Goal: Task Accomplishment & Management: Use online tool/utility

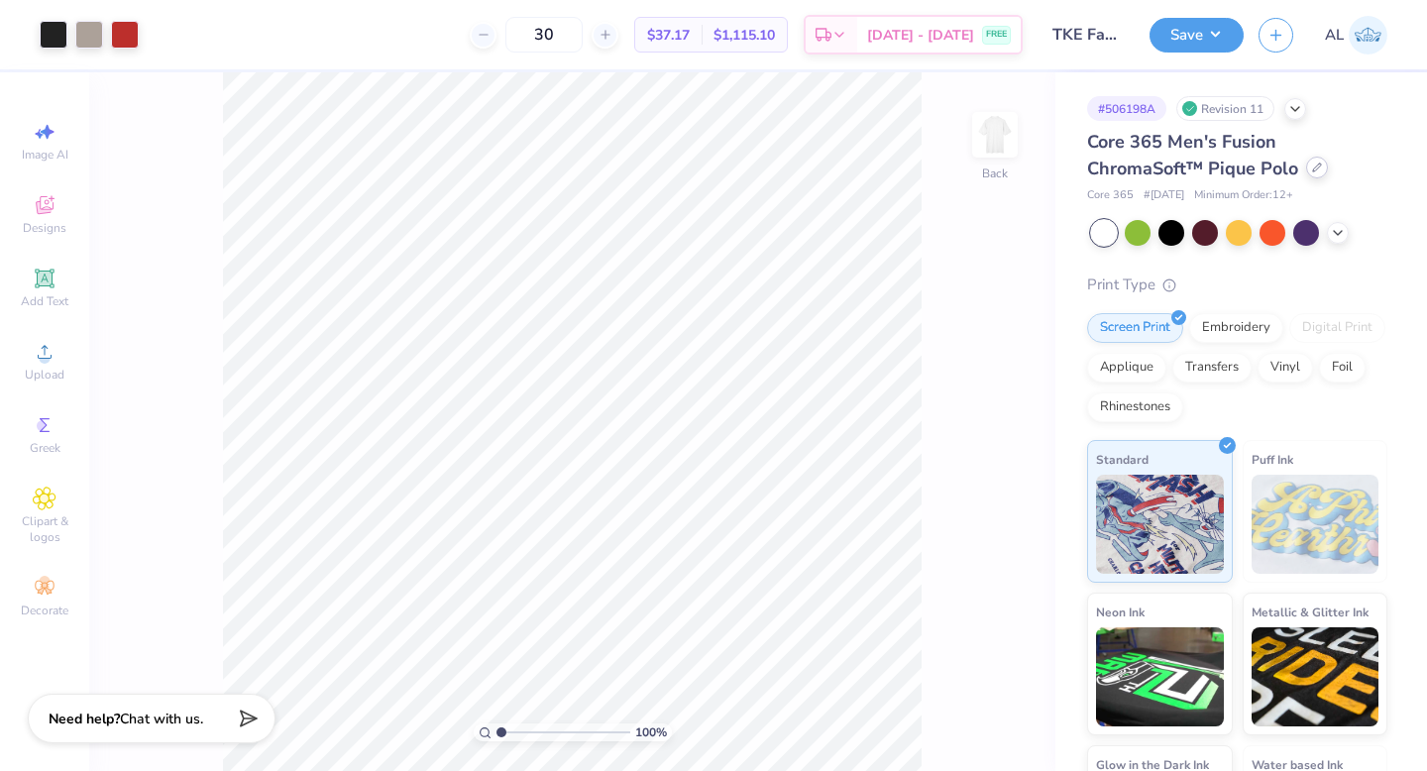
click at [1317, 165] on icon at bounding box center [1317, 168] width 8 height 8
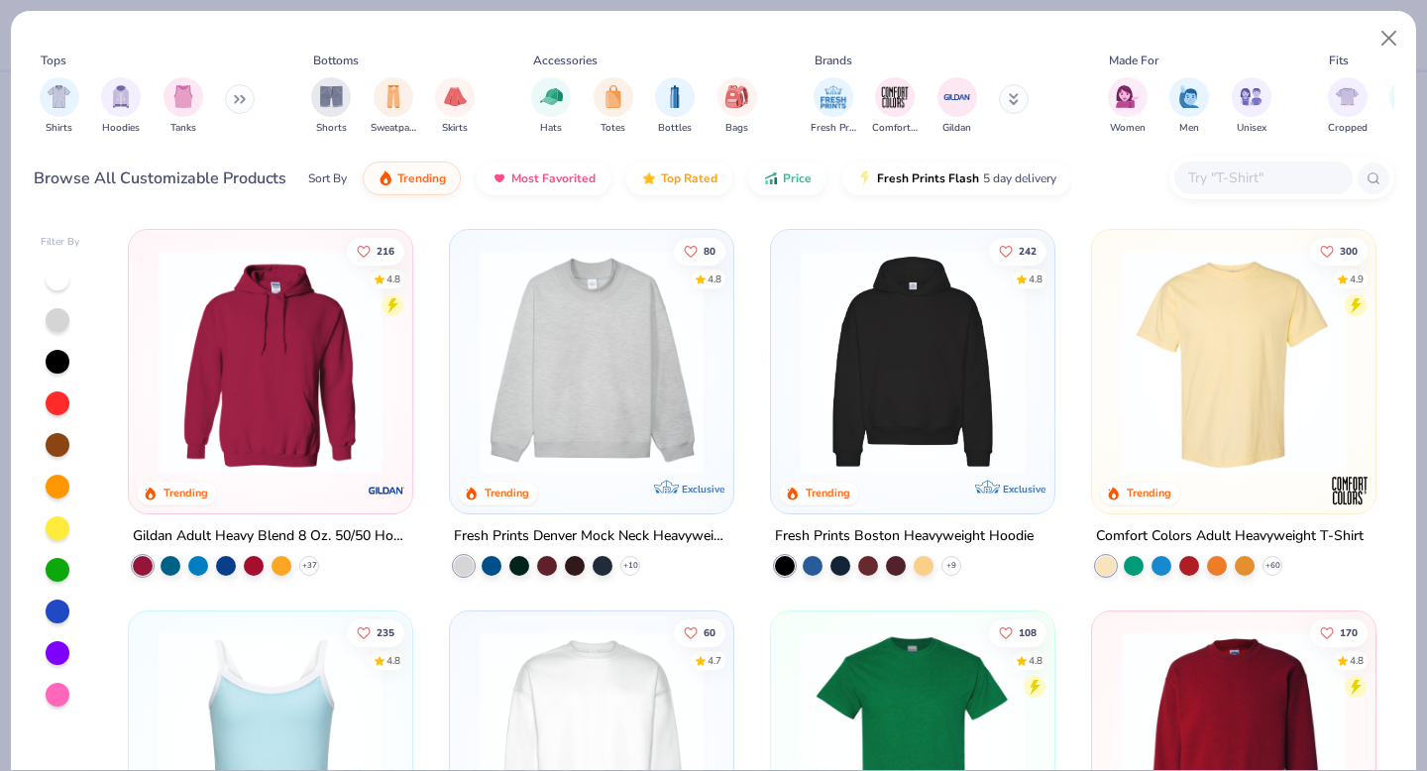
click at [1203, 172] on input "text" at bounding box center [1263, 178] width 153 height 23
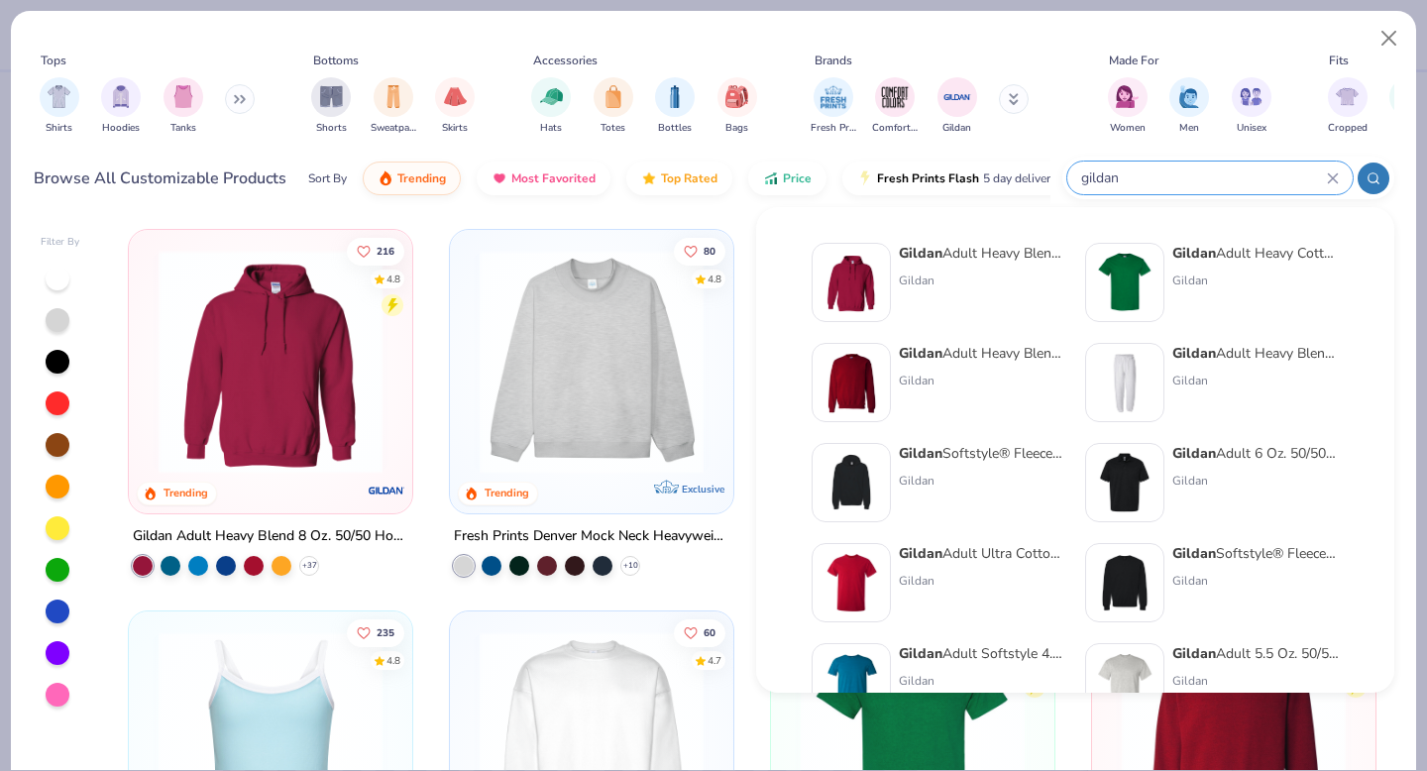
type input "gildan"
click at [1275, 456] on div "Gildan Adult 6 Oz. 50/50 Jersey Polo" at bounding box center [1256, 453] width 167 height 21
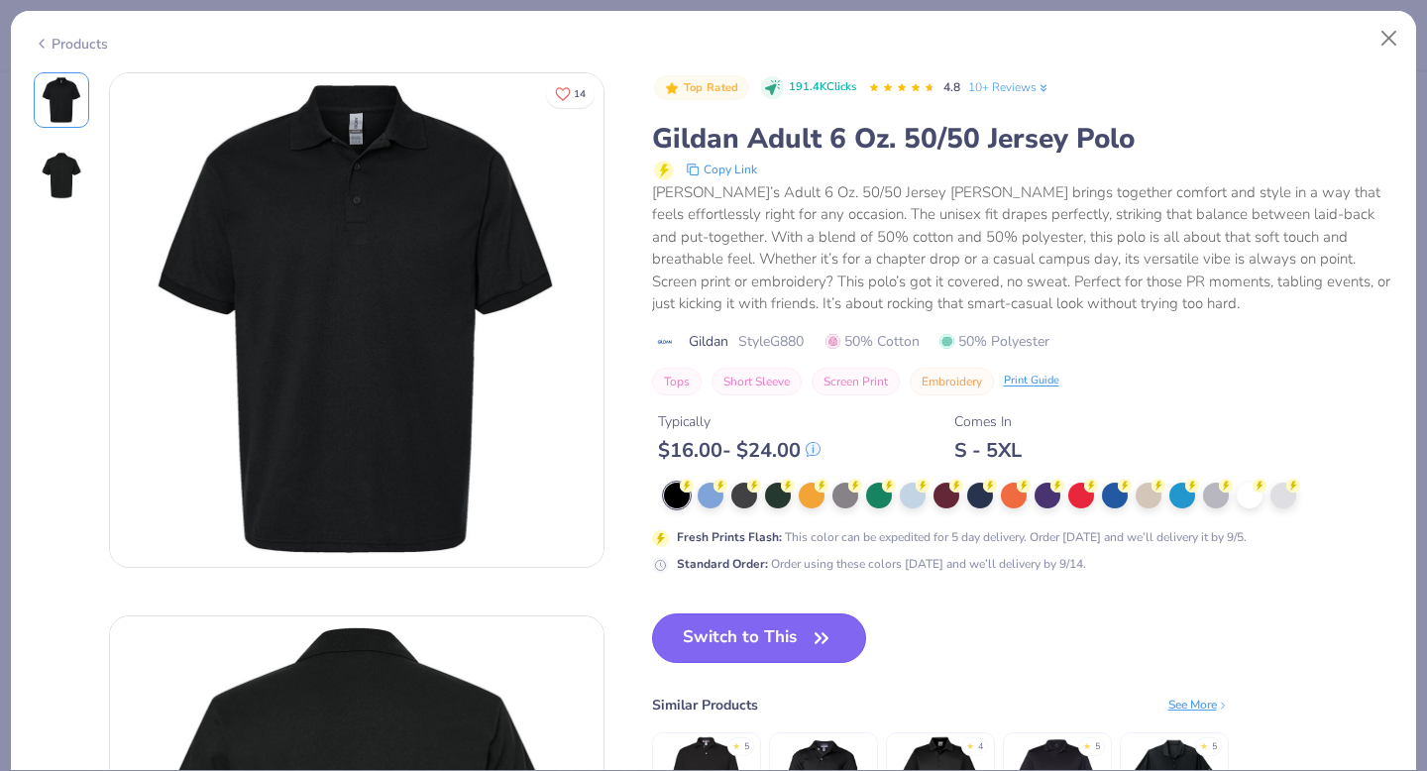
click at [783, 643] on button "Switch to This" at bounding box center [759, 639] width 215 height 50
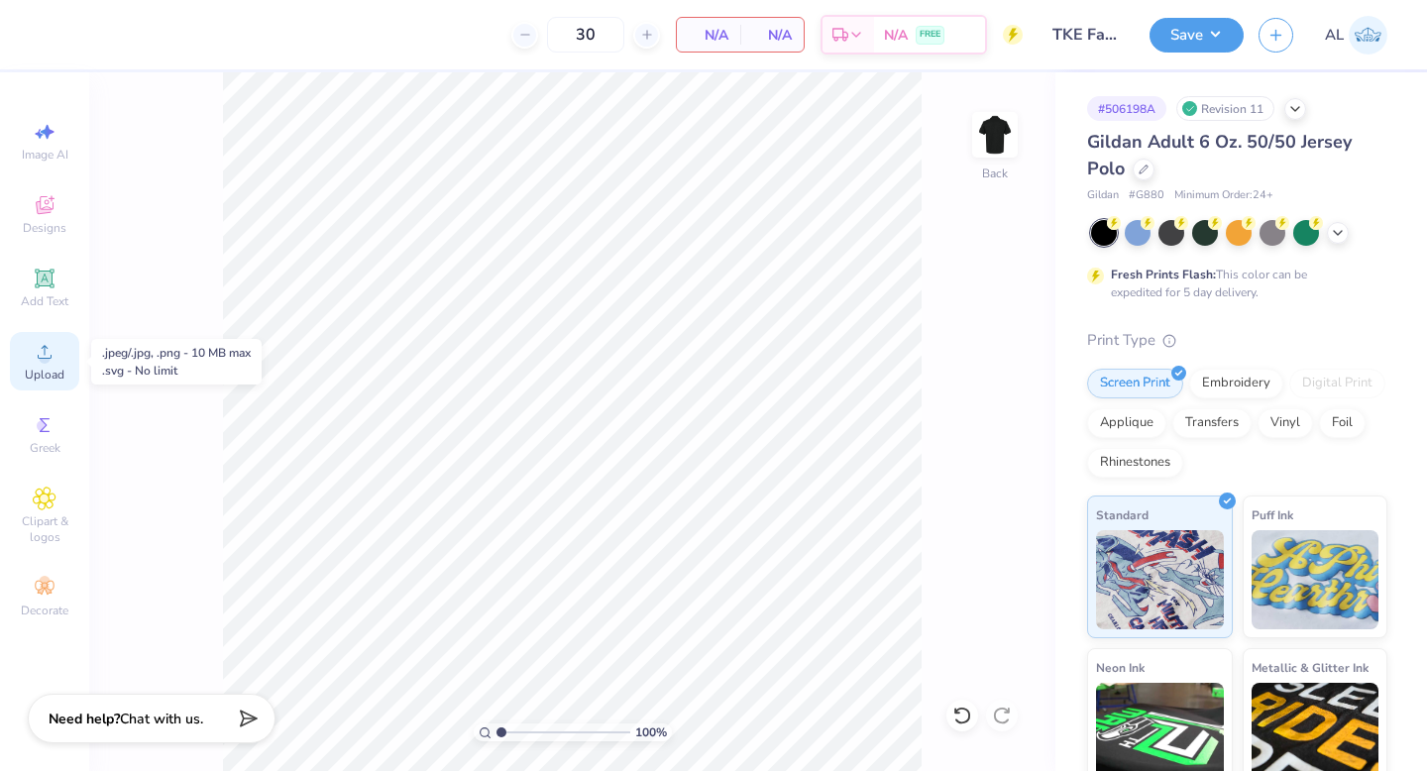
click at [46, 349] on icon at bounding box center [45, 352] width 24 height 24
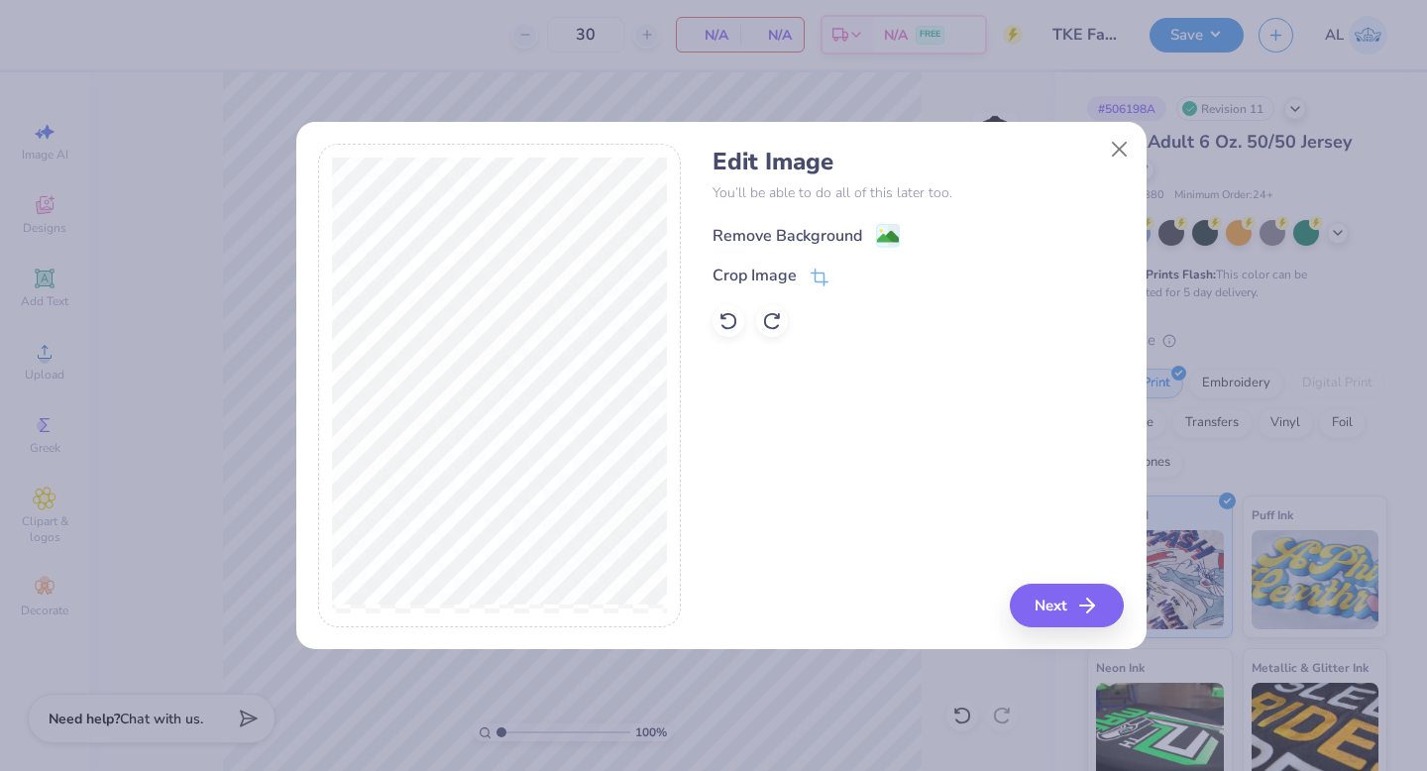
click at [795, 230] on div "Remove Background" at bounding box center [788, 236] width 150 height 24
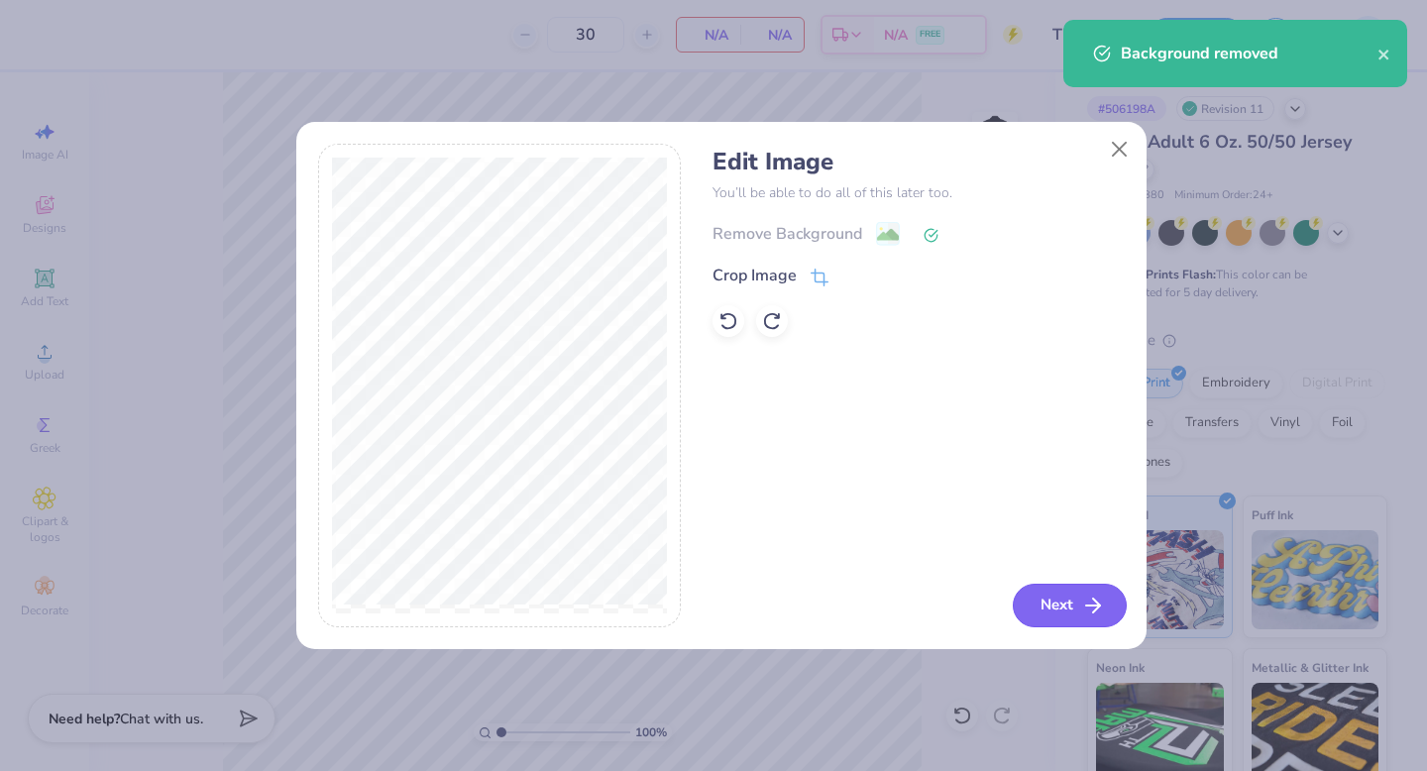
click at [1055, 606] on button "Next" at bounding box center [1070, 606] width 114 height 44
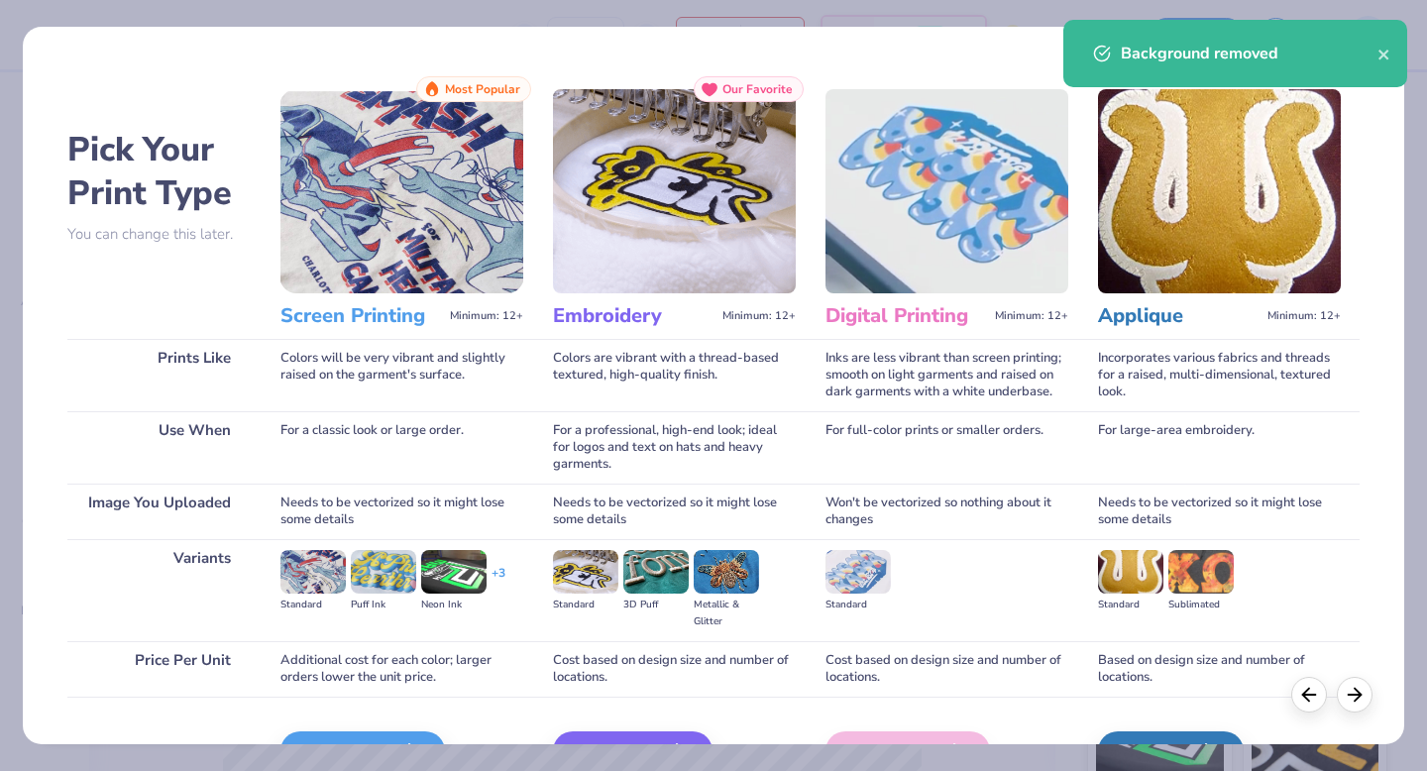
scroll to position [118, 0]
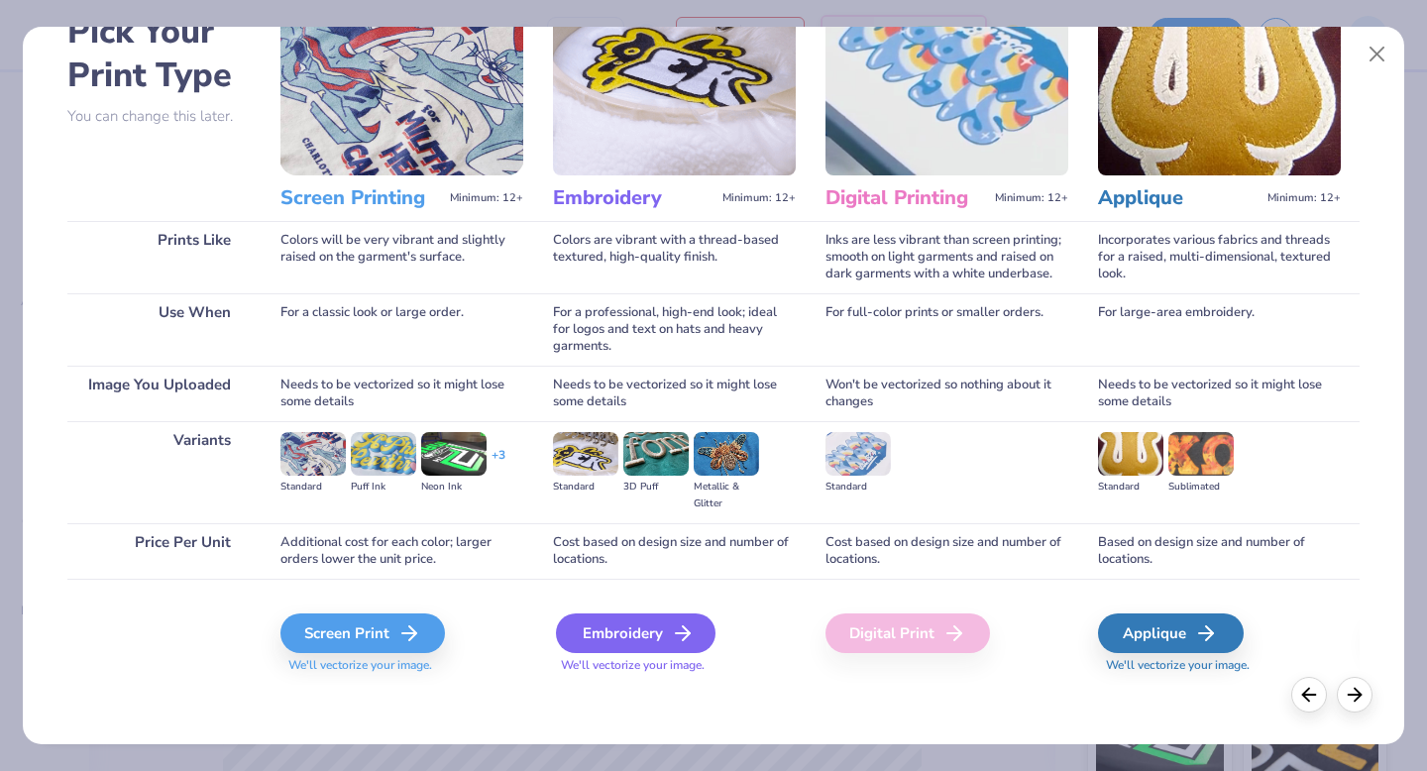
click at [622, 638] on div "Embroidery" at bounding box center [636, 634] width 160 height 40
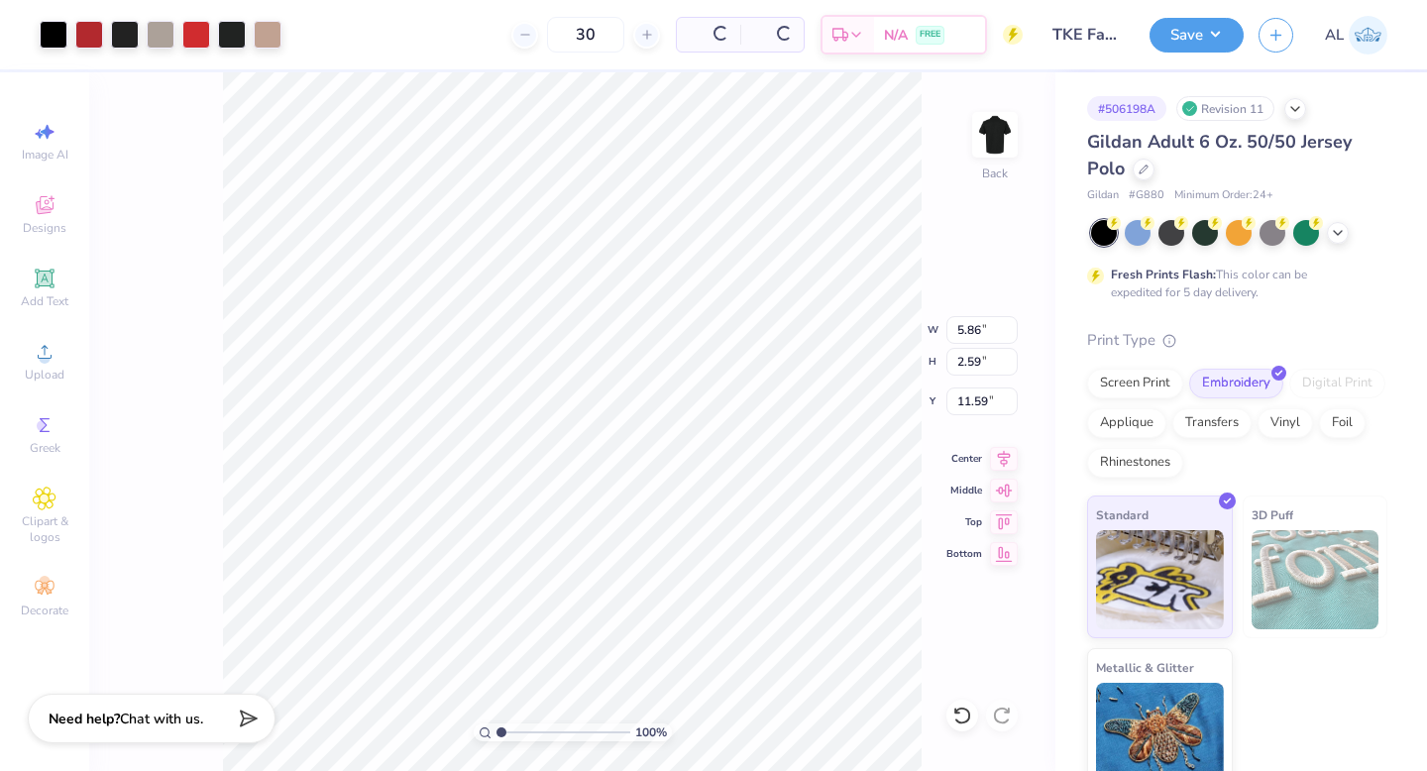
type input "5.86"
type input "2.59"
type input "3.00"
type input "4.61"
type input "2.04"
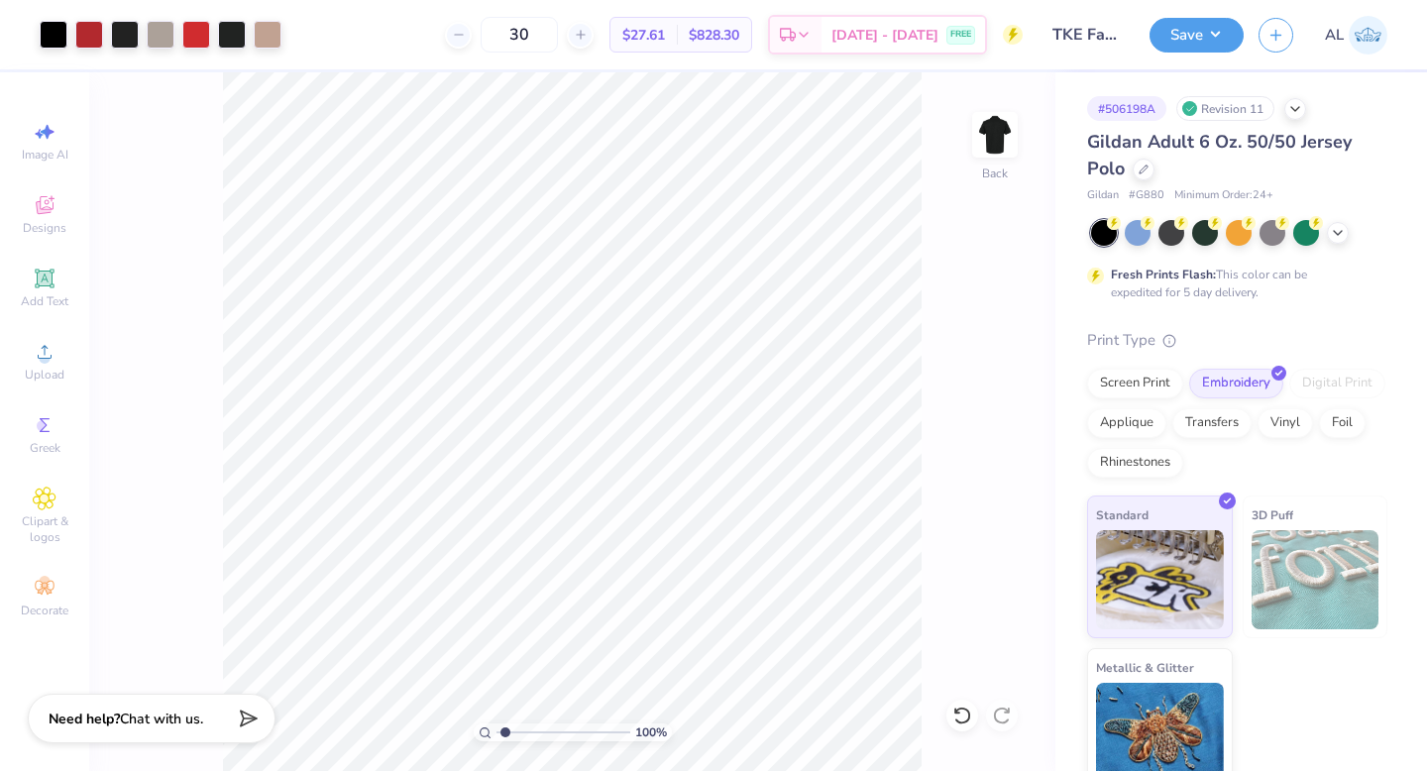
type input "2.32"
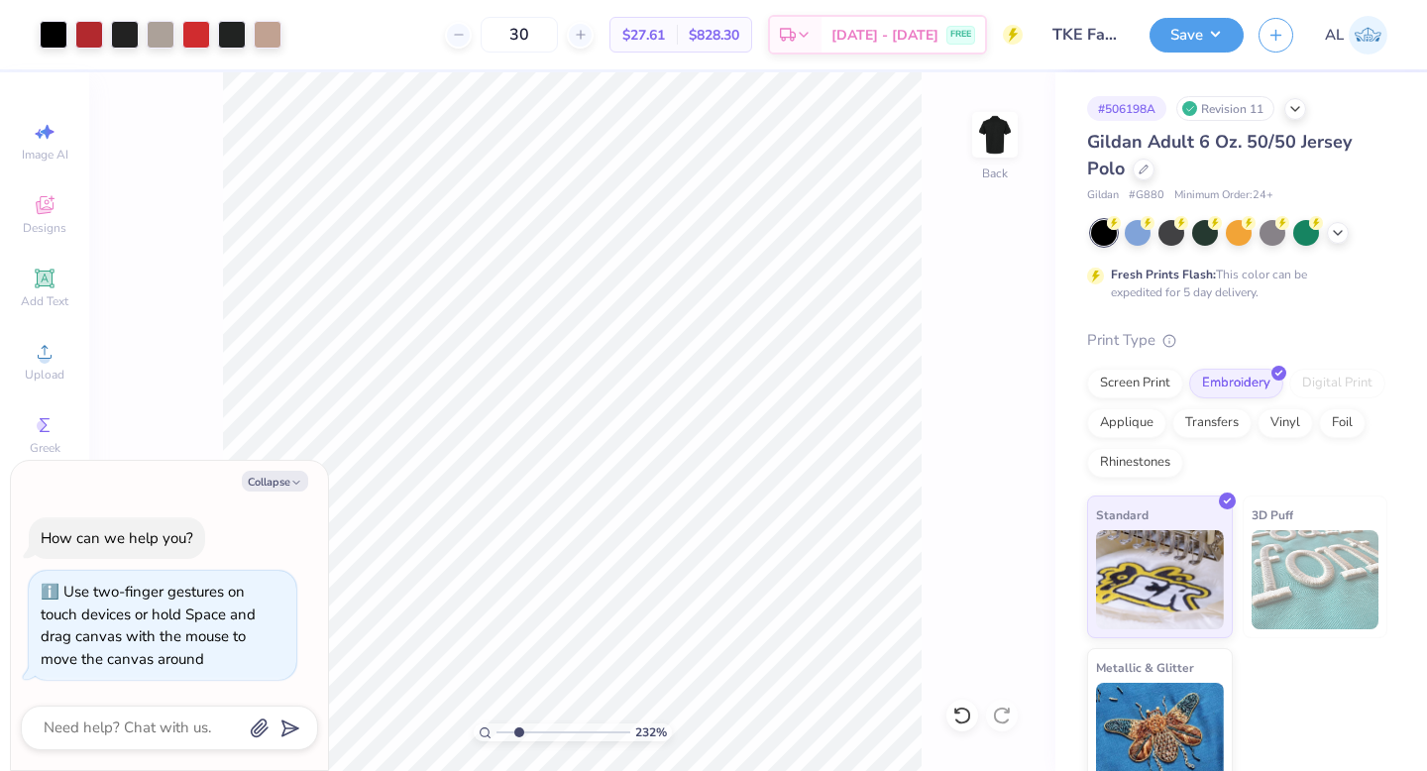
type textarea "x"
drag, startPoint x: 505, startPoint y: 734, endPoint x: 542, endPoint y: 719, distance: 40.5
click at [542, 724] on input "range" at bounding box center [564, 733] width 134 height 18
type input "4.13"
click at [90, 35] on div at bounding box center [89, 33] width 28 height 28
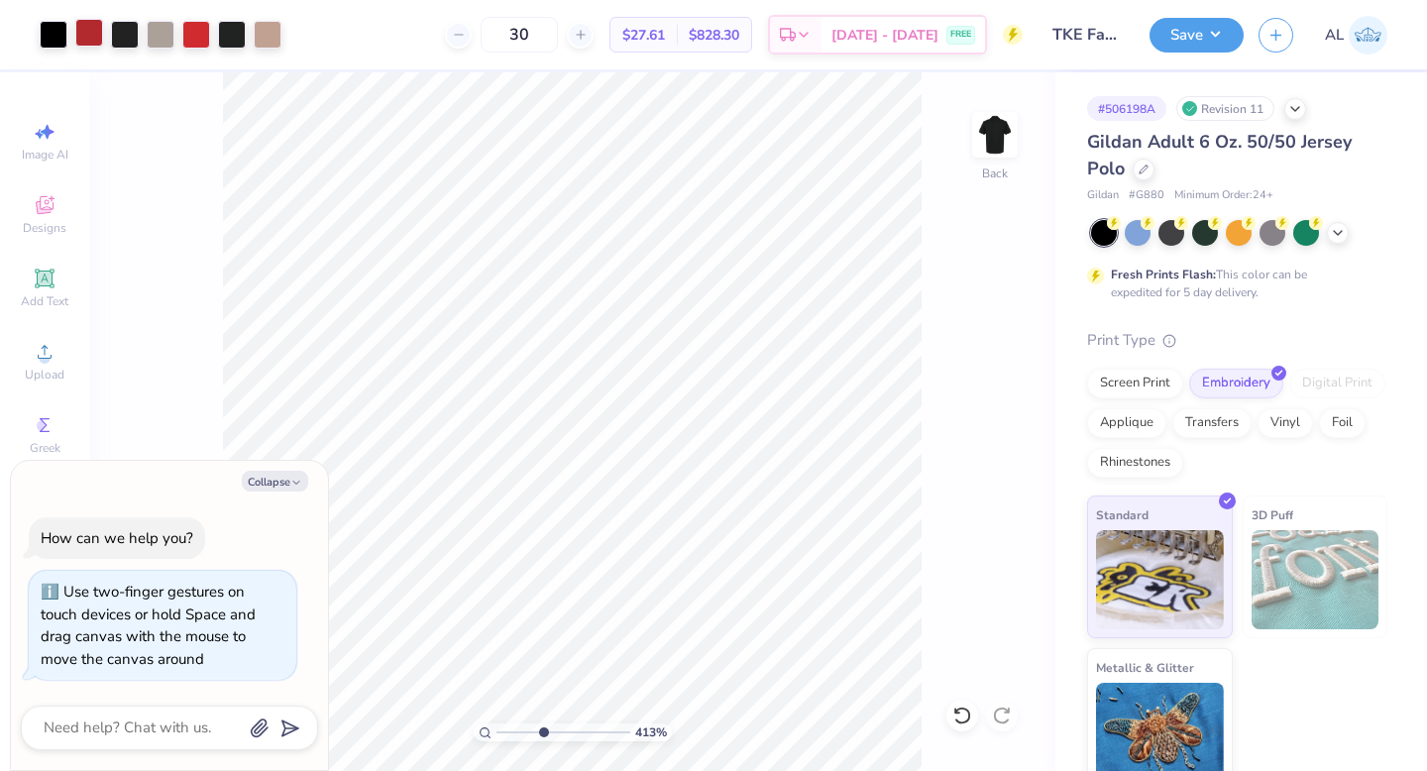
type textarea "x"
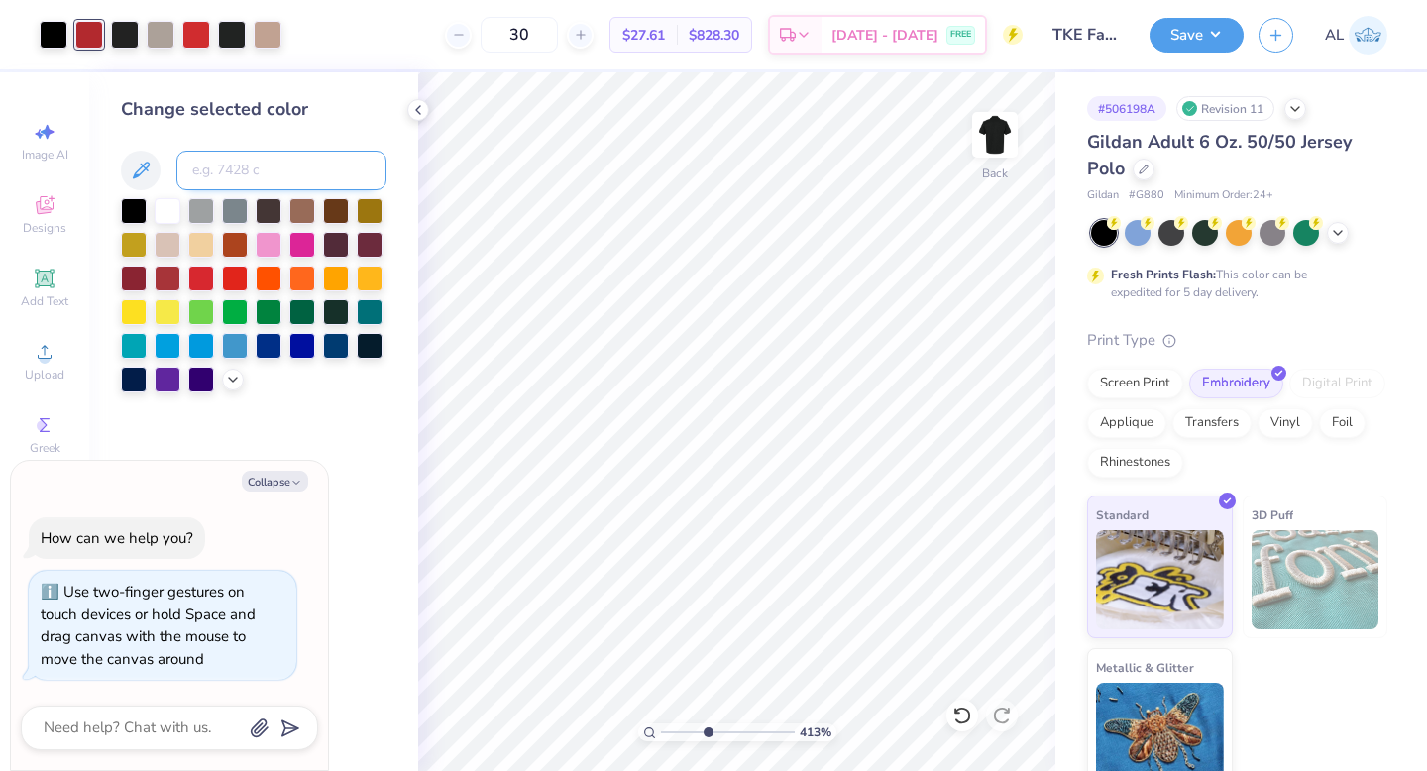
click at [226, 169] on input at bounding box center [281, 171] width 210 height 40
type input "711"
click at [135, 39] on div at bounding box center [125, 33] width 28 height 28
click at [137, 213] on div at bounding box center [134, 209] width 26 height 26
click at [158, 37] on div at bounding box center [161, 33] width 28 height 28
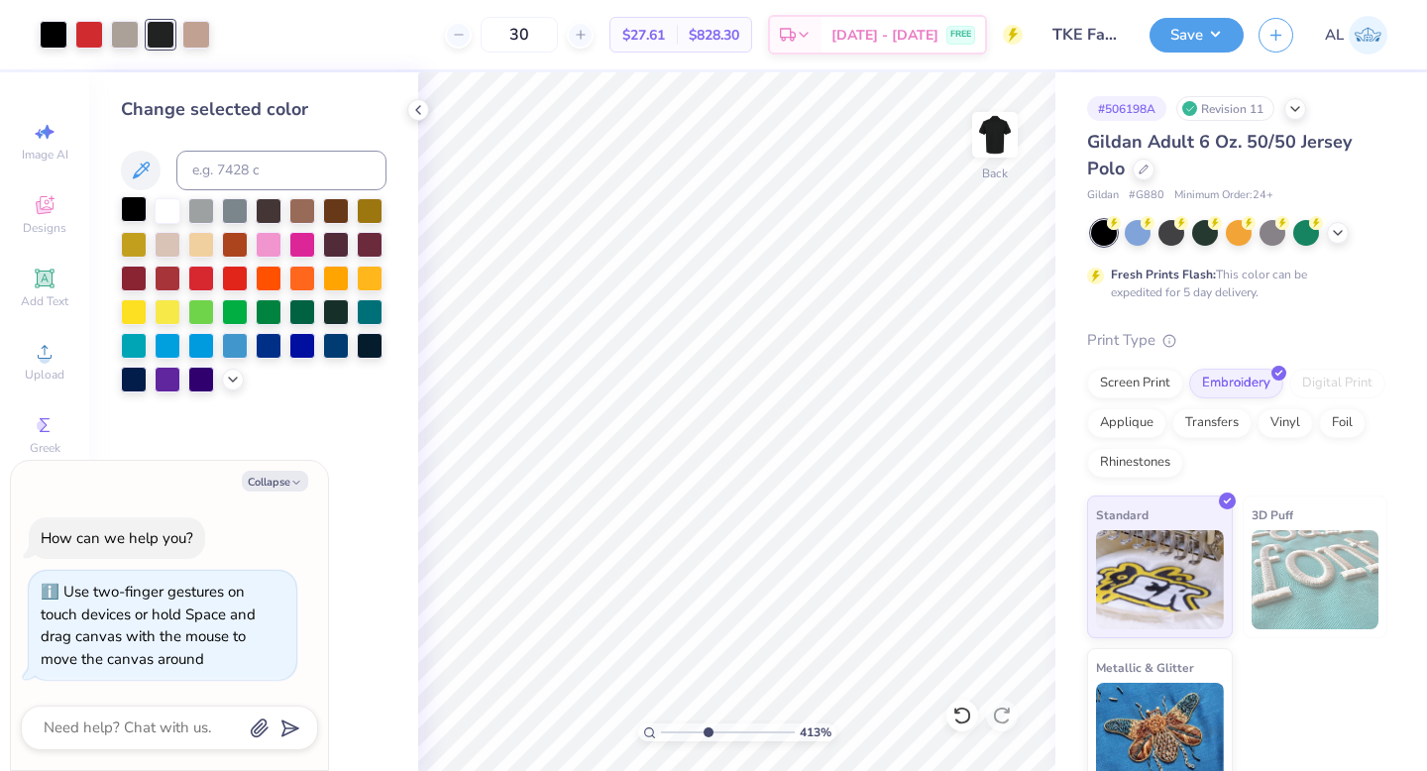
click at [134, 208] on div at bounding box center [134, 209] width 26 height 26
click at [171, 30] on div at bounding box center [161, 33] width 28 height 28
type textarea "x"
click at [230, 166] on input at bounding box center [281, 171] width 210 height 40
type input "warm gray 5"
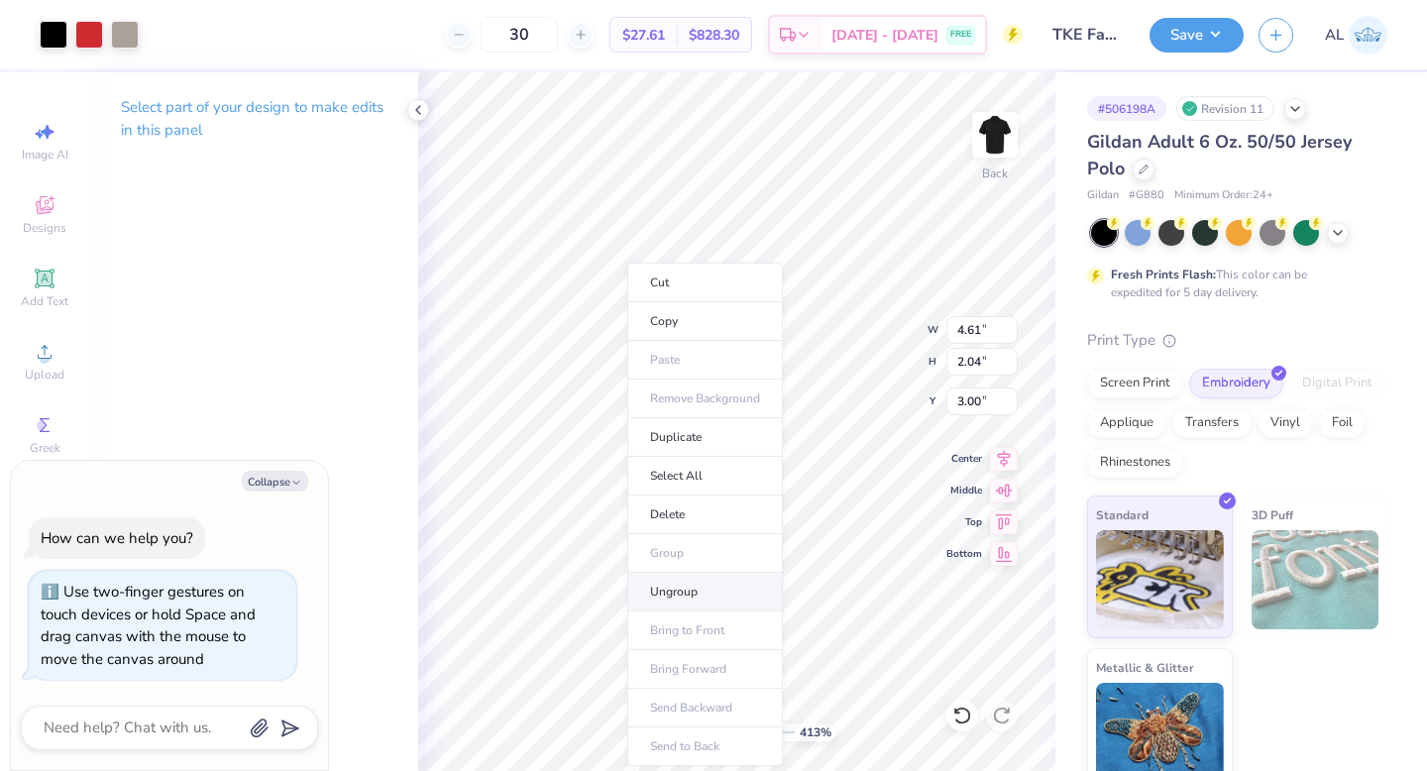
click at [665, 602] on li "Ungroup" at bounding box center [705, 592] width 156 height 39
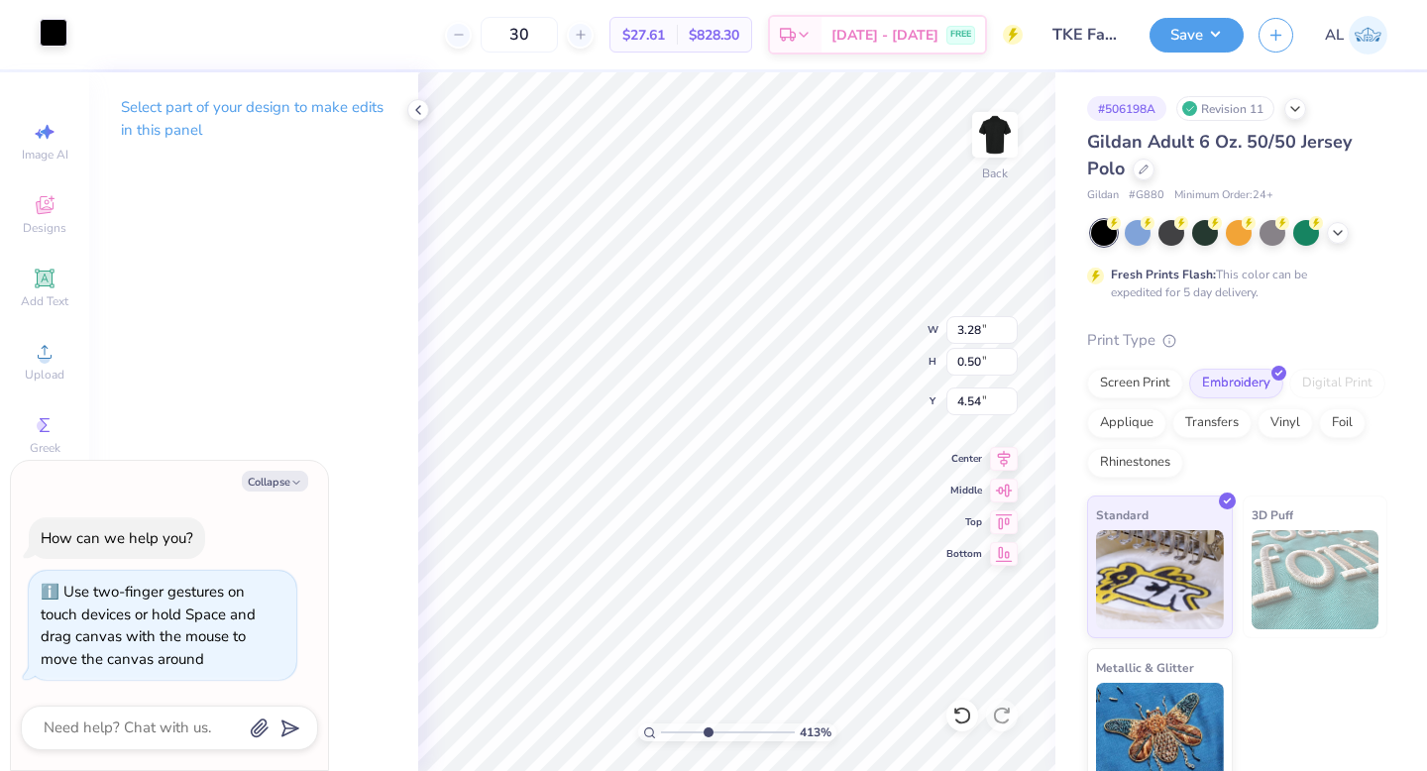
click at [46, 38] on div at bounding box center [54, 33] width 28 height 28
type textarea "x"
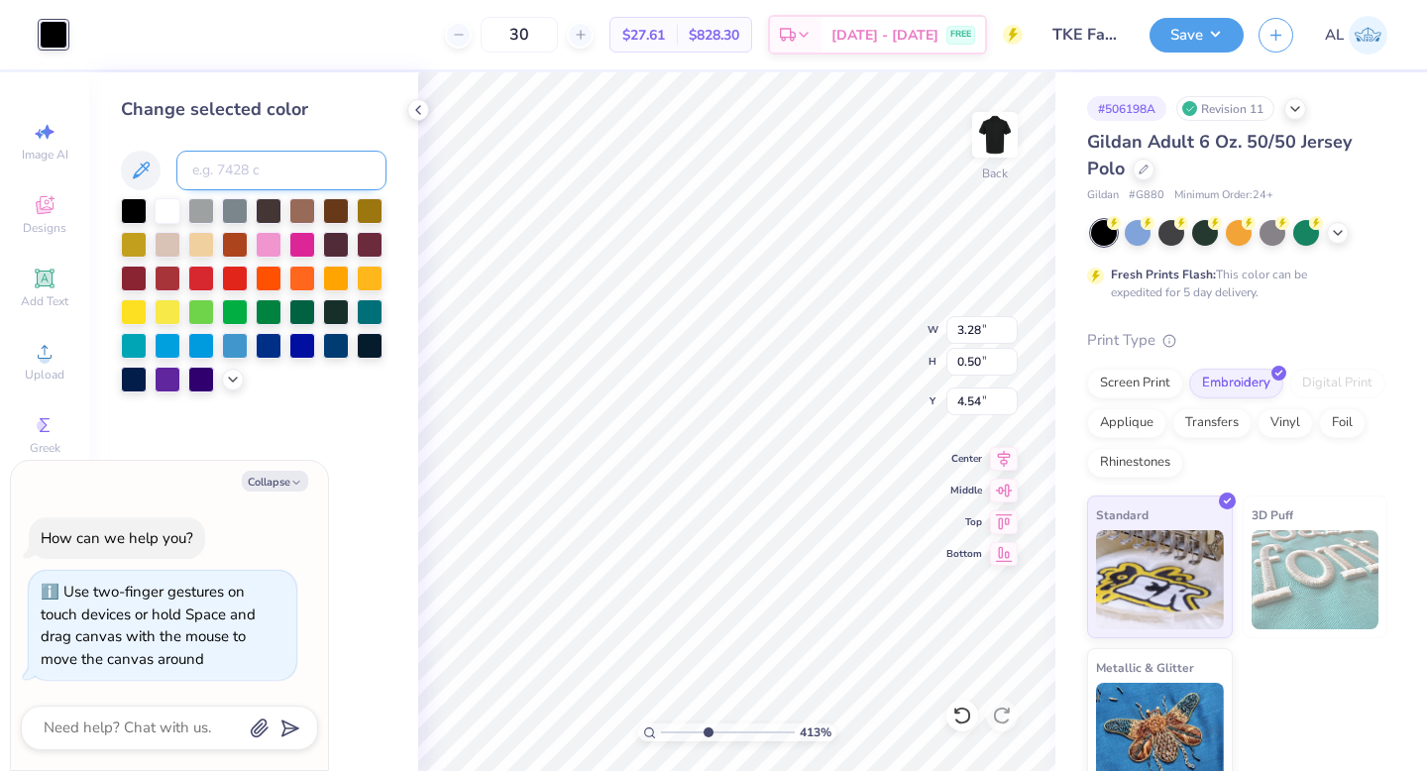
click at [212, 169] on input at bounding box center [281, 171] width 210 height 40
type input "warm gray 5"
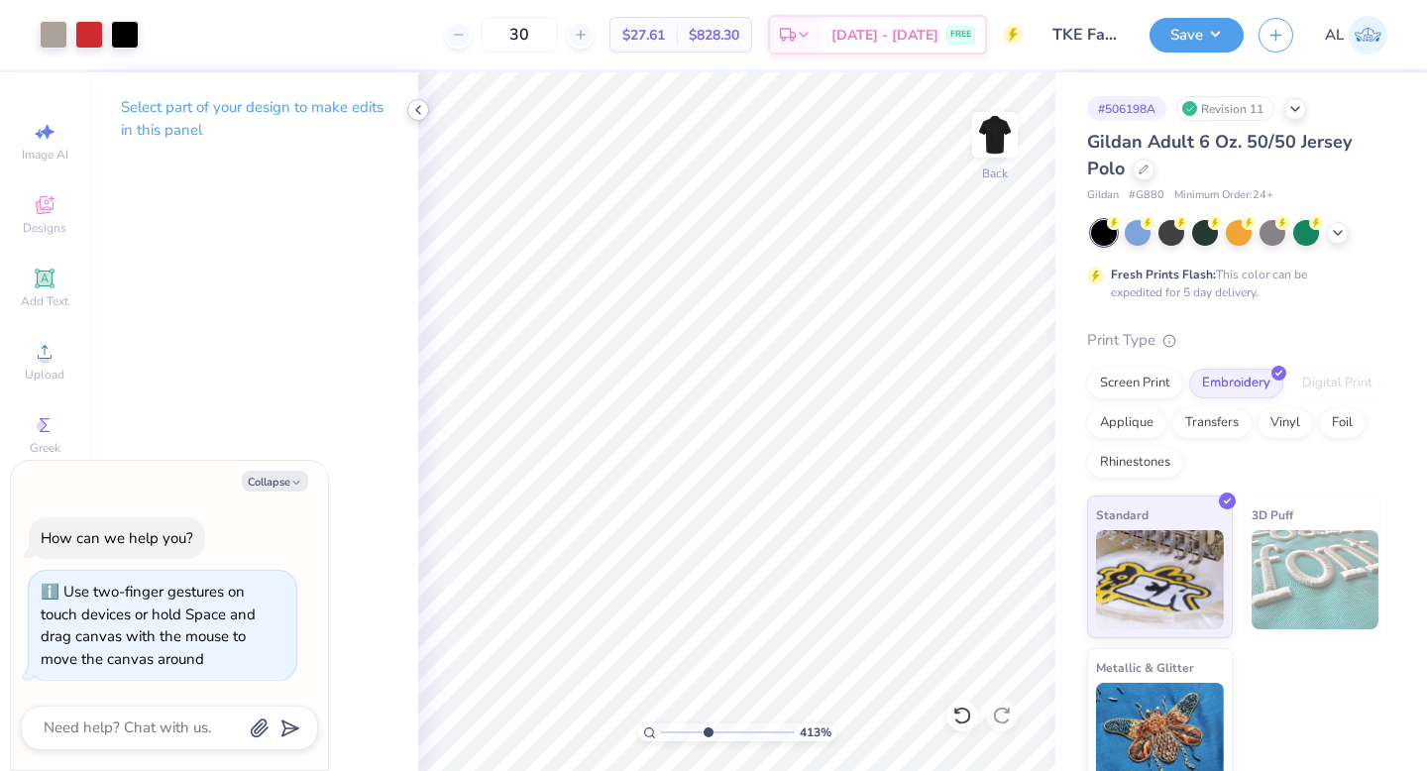
click at [411, 105] on icon at bounding box center [418, 110] width 16 height 16
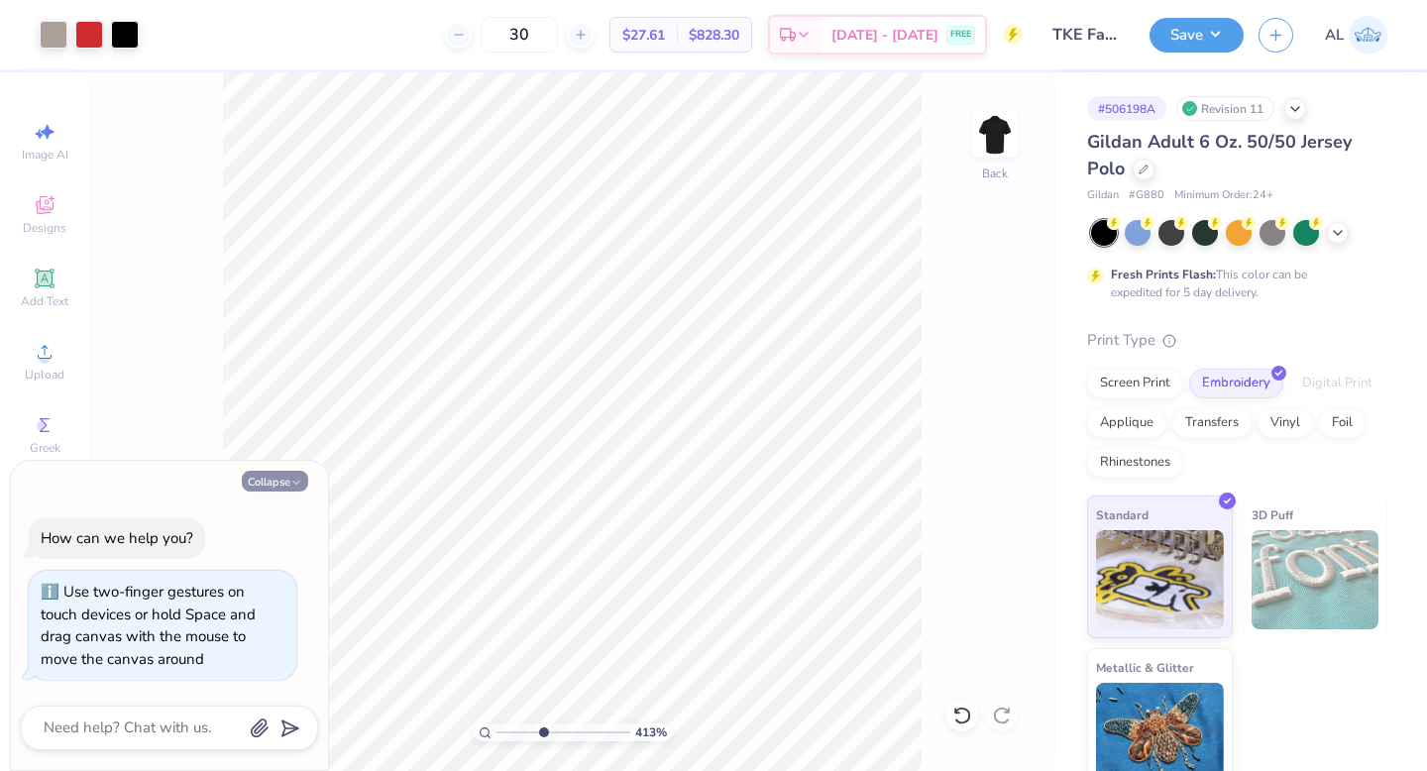
click at [261, 482] on button "Collapse" at bounding box center [275, 481] width 66 height 21
type textarea "x"
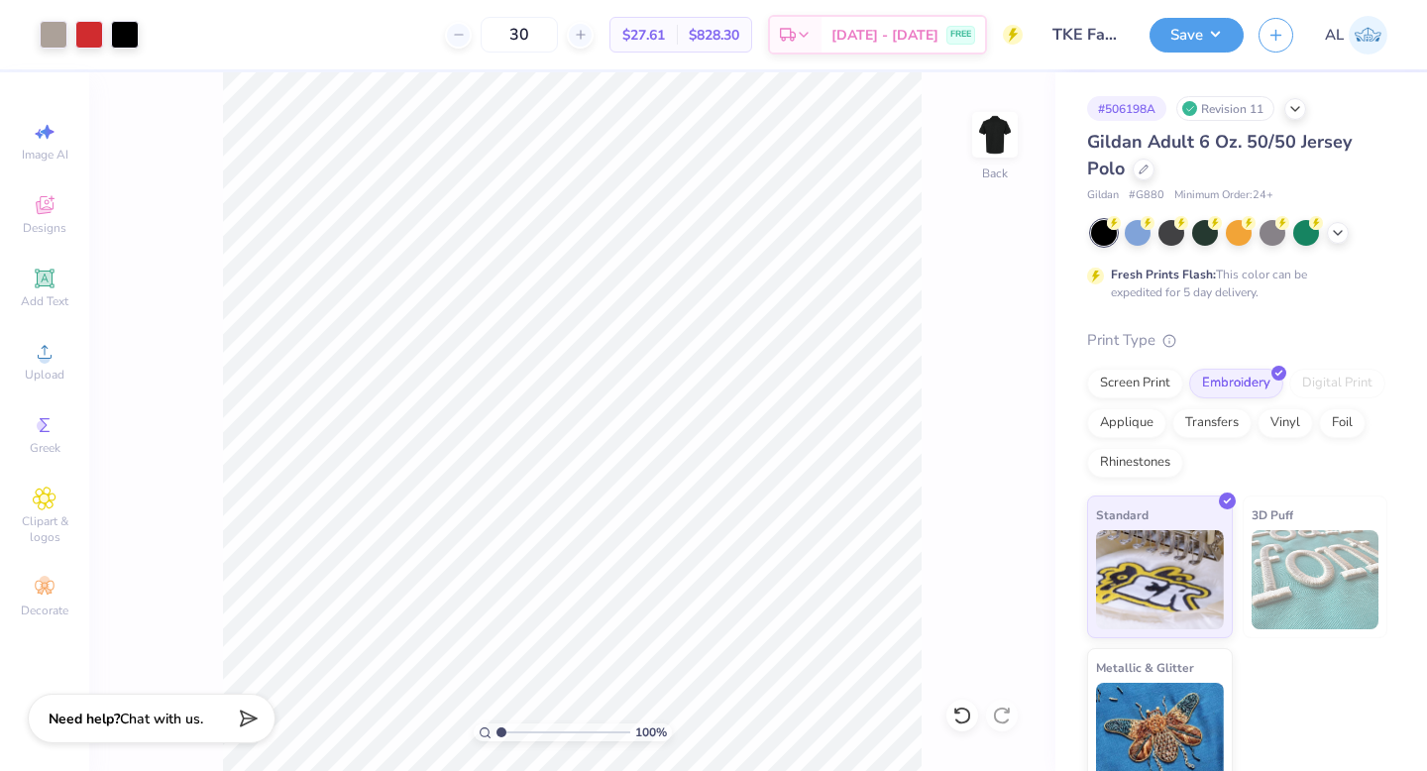
type input "1"
click at [460, 727] on div "100 %" at bounding box center [572, 421] width 699 height 699
drag, startPoint x: 560, startPoint y: 36, endPoint x: 482, endPoint y: 35, distance: 78.3
click at [482, 36] on div "30" at bounding box center [519, 35] width 149 height 36
click at [531, 31] on input "50" at bounding box center [508, 35] width 77 height 36
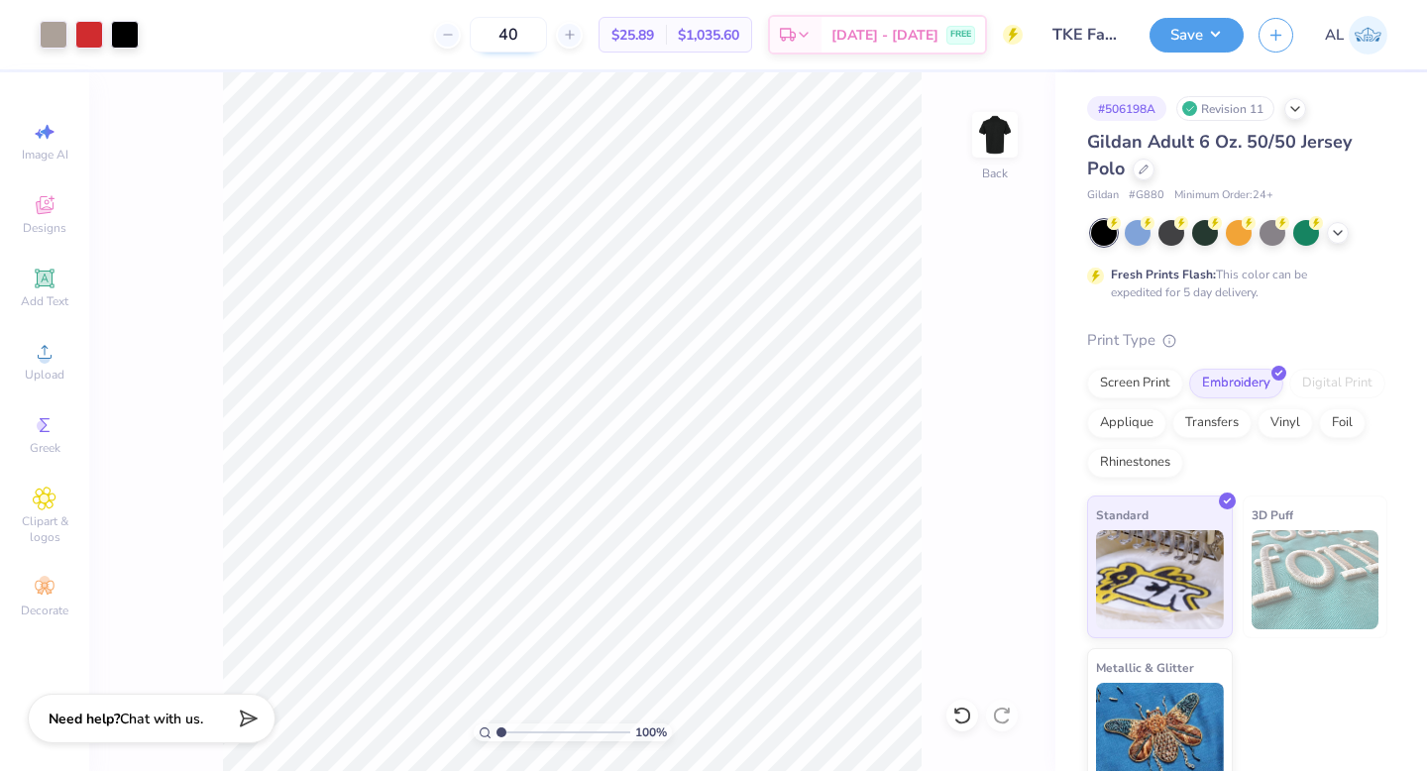
click at [536, 28] on input "40" at bounding box center [508, 35] width 77 height 36
click at [546, 44] on input "50" at bounding box center [508, 35] width 77 height 36
type input "57"
click at [1197, 29] on button "Save" at bounding box center [1197, 32] width 94 height 35
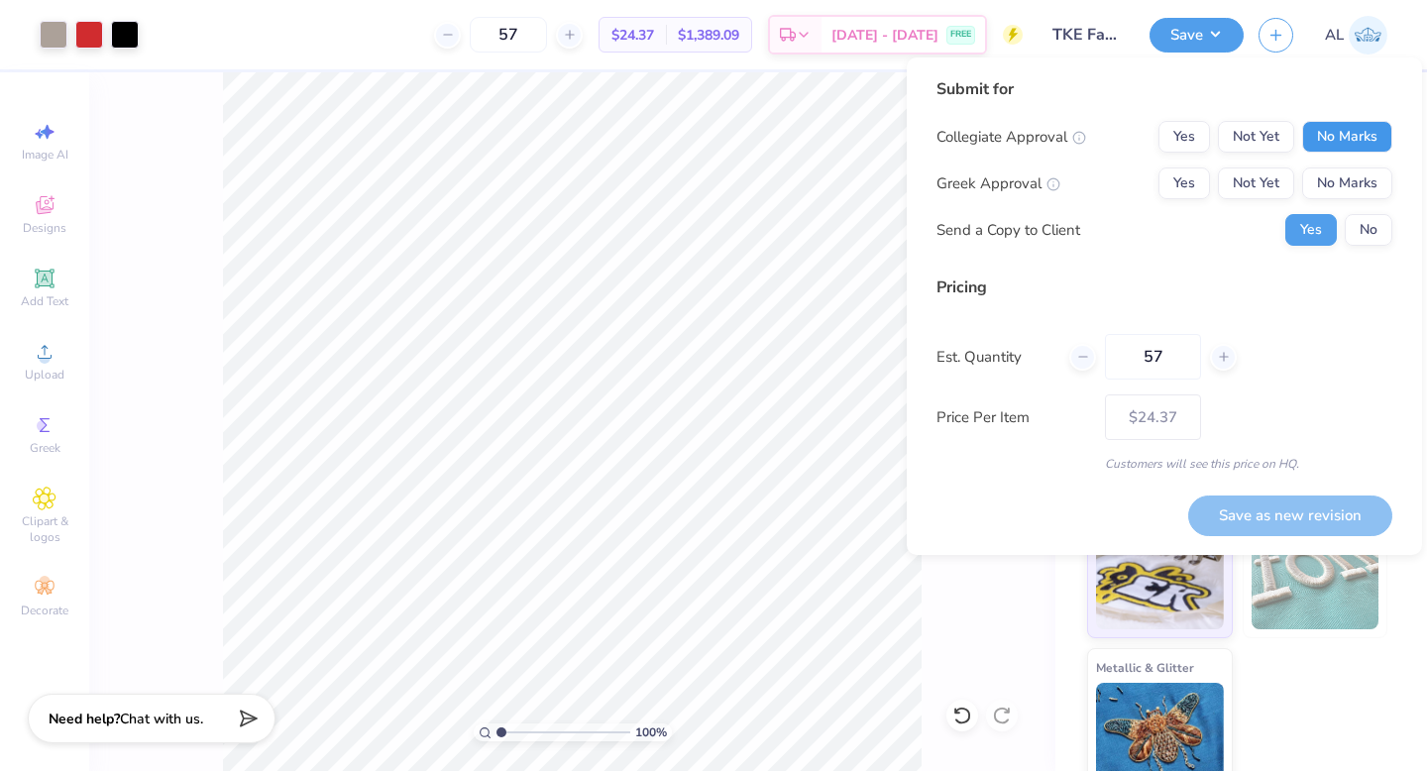
click at [1336, 136] on button "No Marks" at bounding box center [1348, 137] width 90 height 32
click at [1196, 179] on button "Yes" at bounding box center [1185, 184] width 52 height 32
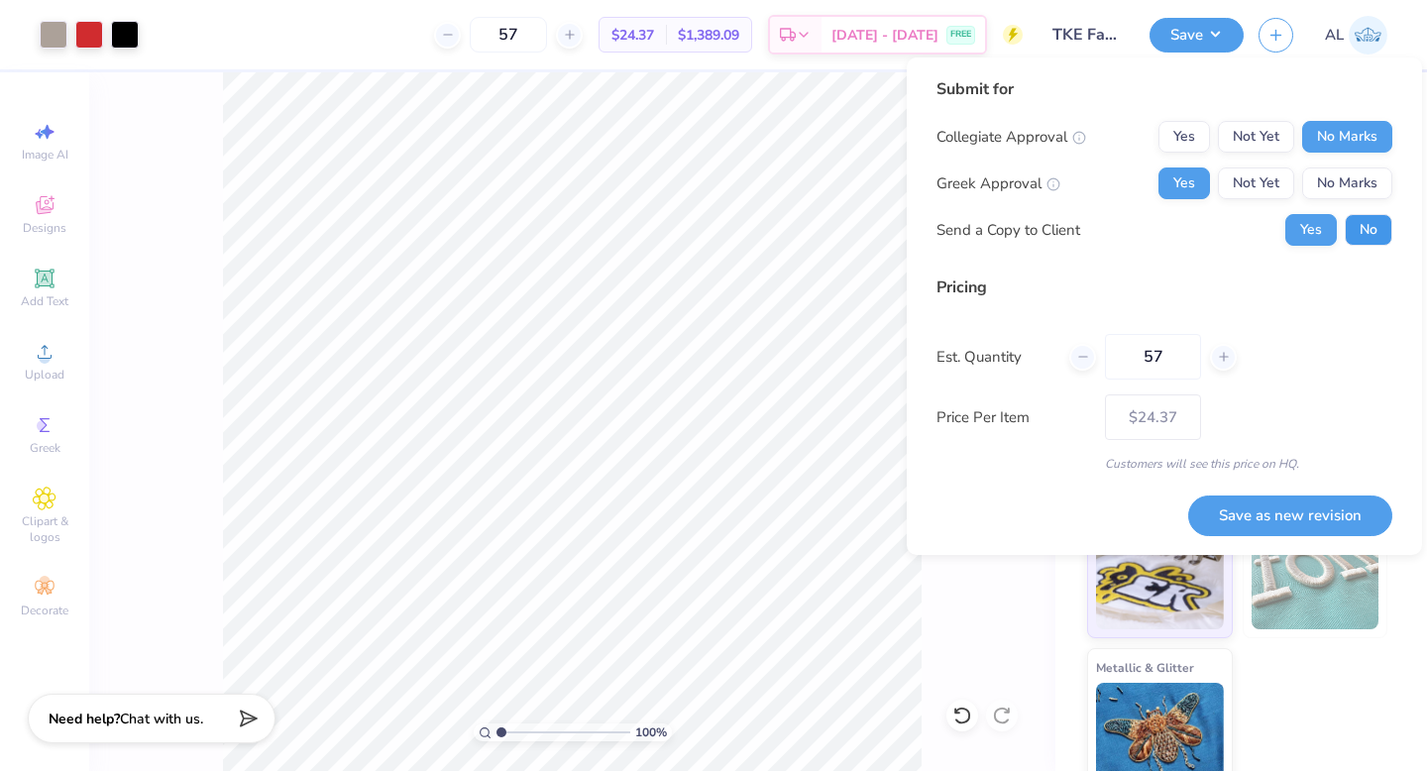
click at [1374, 228] on button "No" at bounding box center [1369, 230] width 48 height 32
click at [1274, 512] on button "Save as new revision" at bounding box center [1291, 516] width 204 height 41
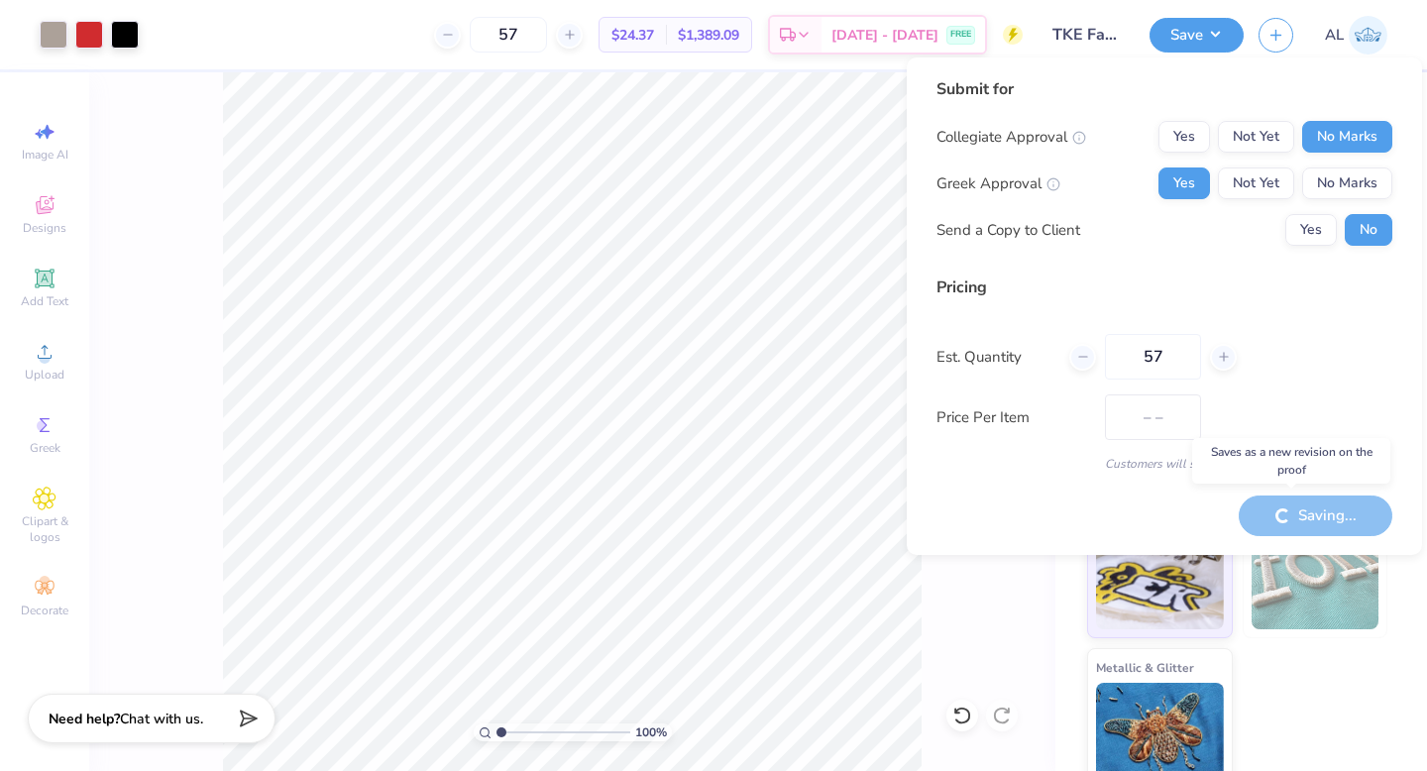
type input "$24.37"
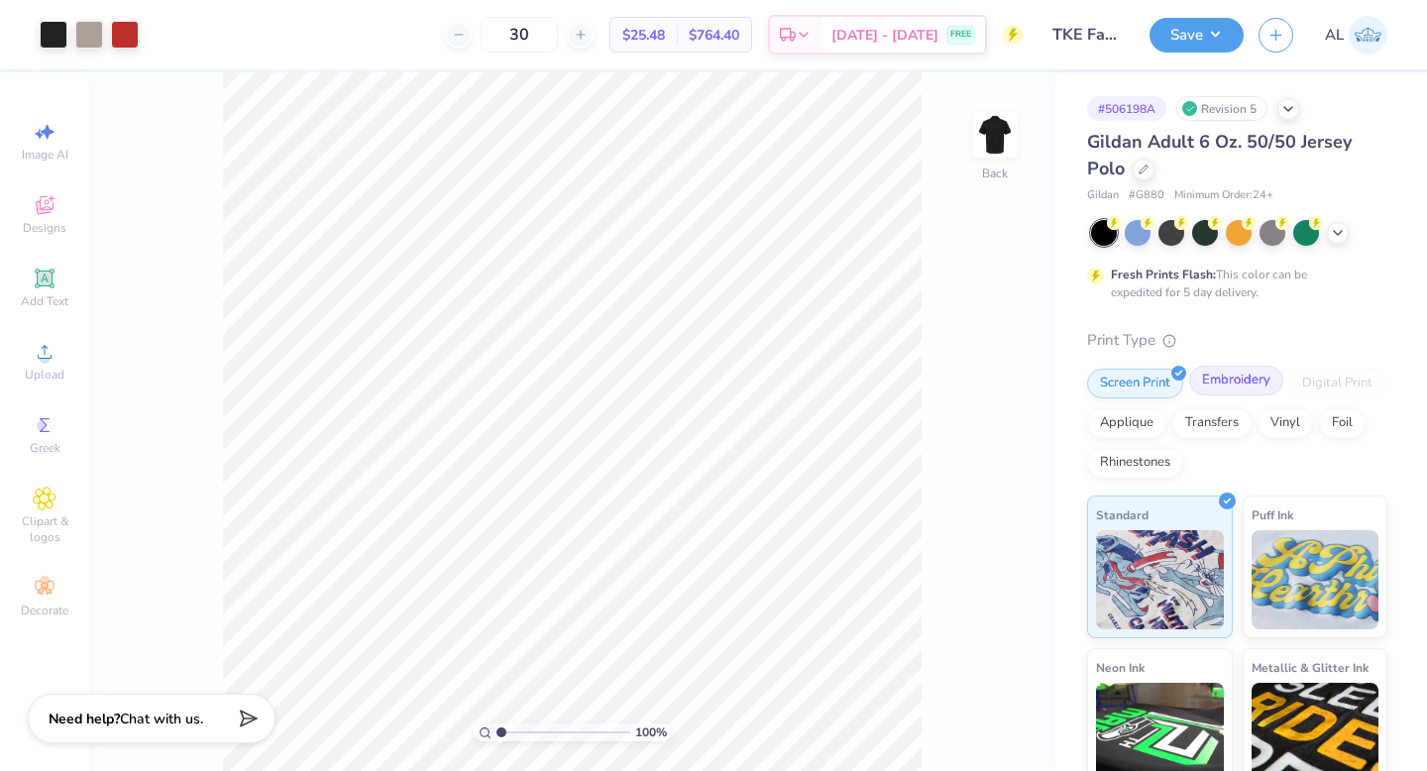
click at [1230, 385] on div "Embroidery" at bounding box center [1237, 381] width 94 height 30
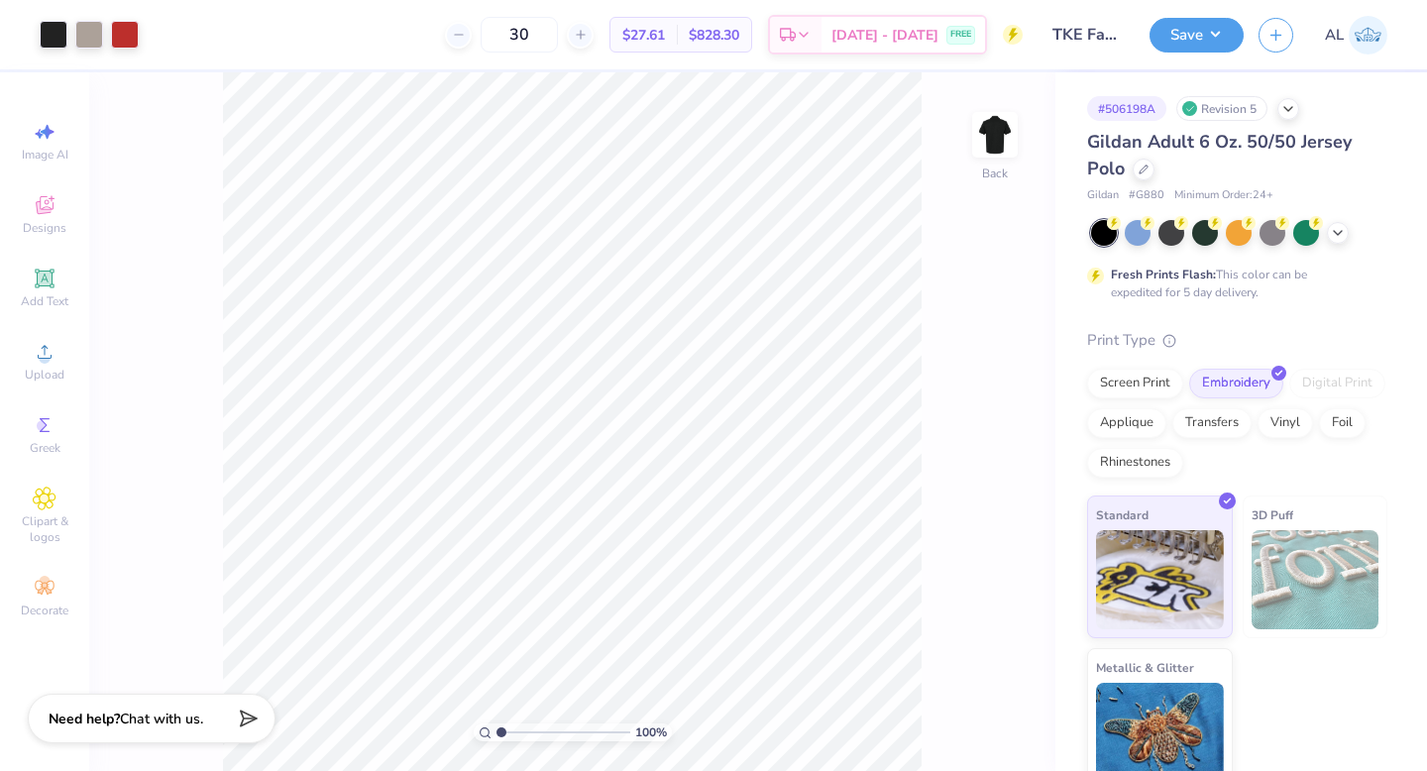
drag, startPoint x: 564, startPoint y: 24, endPoint x: 412, endPoint y: -9, distance: 155.2
click at [412, 0] on html "Art colors 30 $27.61 Per Item $828.30 Total Est. Delivery Sep 11 - 14 FREE Desi…" at bounding box center [713, 385] width 1427 height 771
click at [547, 32] on input "57" at bounding box center [508, 35] width 77 height 36
type input "50"
click at [500, 735] on input "range" at bounding box center [564, 733] width 134 height 18
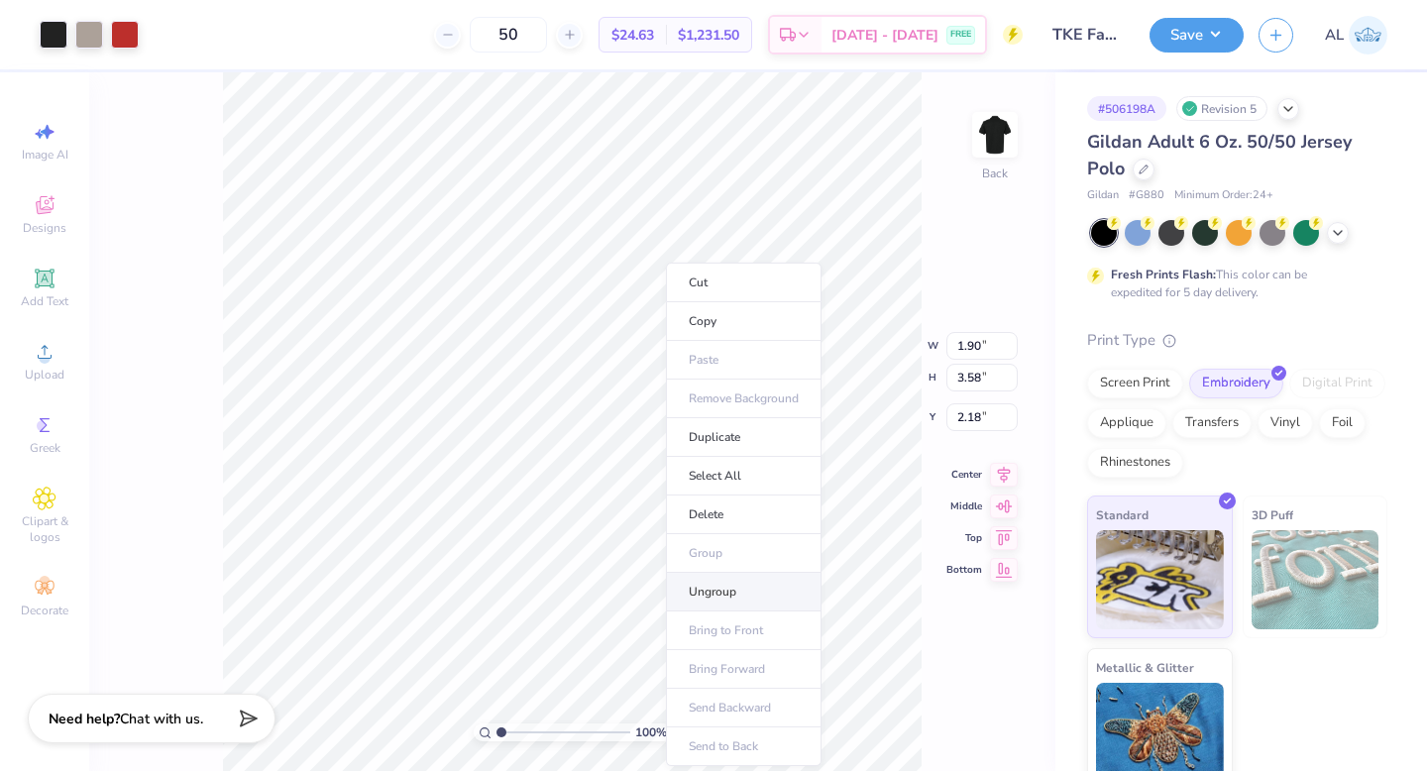
click at [711, 588] on li "Ungroup" at bounding box center [744, 592] width 156 height 39
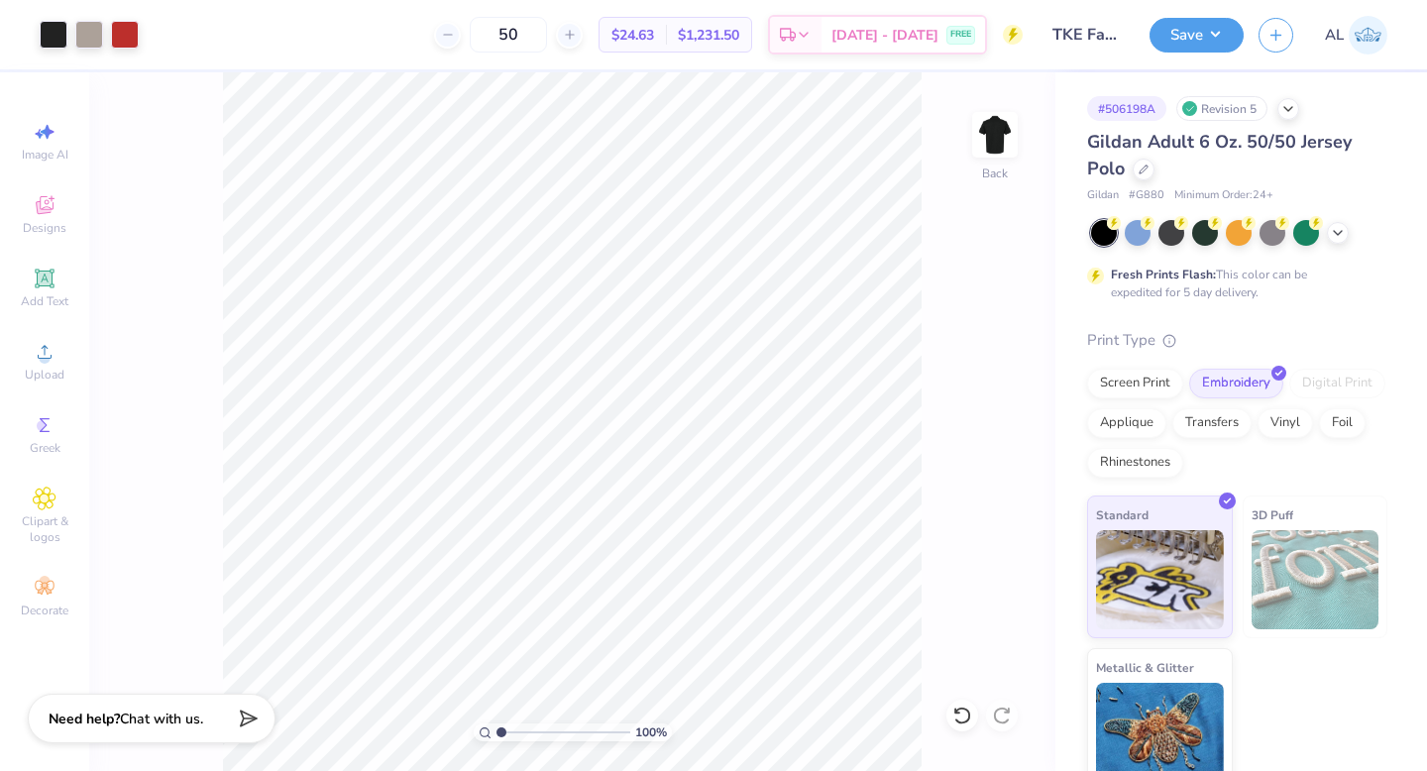
click at [501, 724] on input "range" at bounding box center [564, 733] width 134 height 18
drag, startPoint x: 499, startPoint y: 733, endPoint x: 527, endPoint y: 724, distance: 30.1
type input "3"
click at [527, 724] on input "range" at bounding box center [564, 733] width 134 height 18
